Goal: Task Accomplishment & Management: Manage account settings

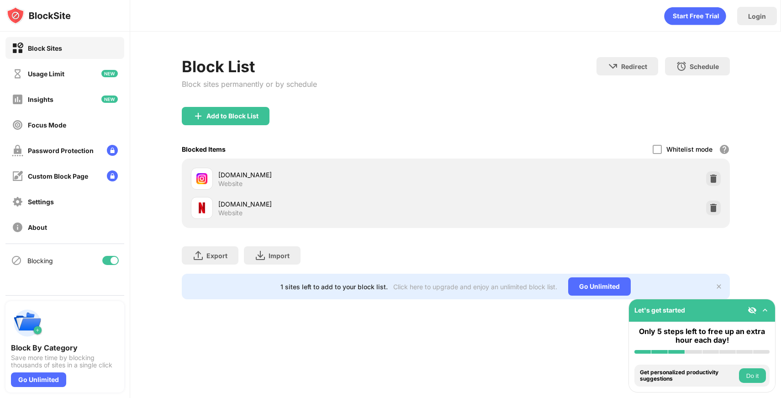
click at [671, 169] on div "[DOMAIN_NAME] Website" at bounding box center [455, 178] width 537 height 29
click at [622, 170] on div "[DOMAIN_NAME] Website" at bounding box center [455, 178] width 537 height 29
click at [717, 179] on img at bounding box center [713, 178] width 9 height 9
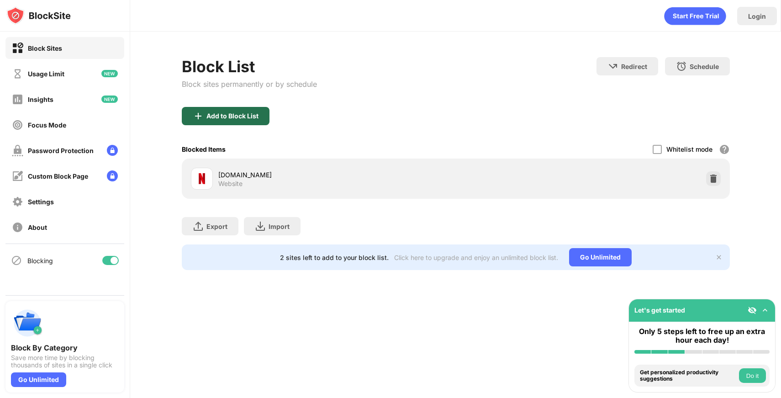
click at [253, 121] on div "Add to Block List" at bounding box center [226, 116] width 88 height 18
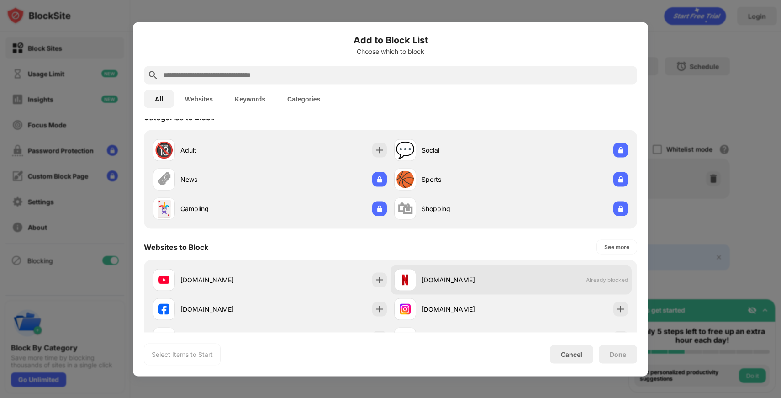
scroll to position [15, 0]
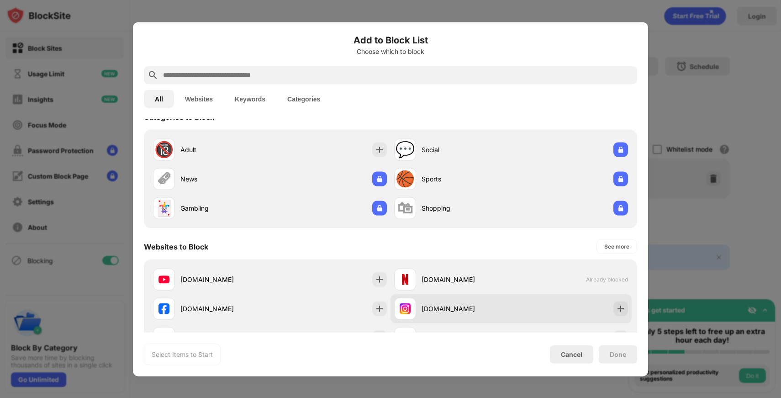
click at [618, 305] on img at bounding box center [620, 308] width 9 height 9
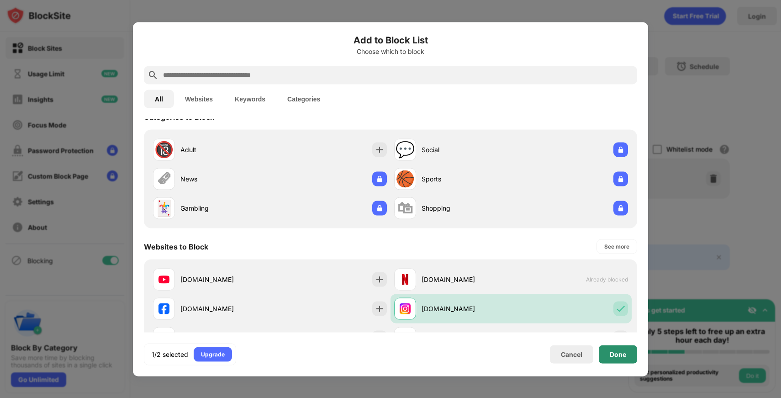
click at [619, 359] on div "Done" at bounding box center [618, 354] width 38 height 18
